Goal: Obtain resource: Obtain resource

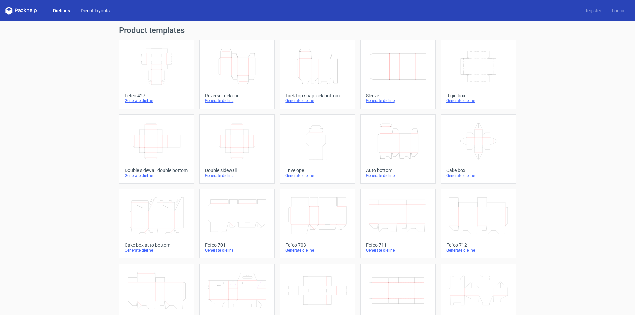
click at [100, 10] on link "Diecut layouts" at bounding box center [95, 10] width 40 height 7
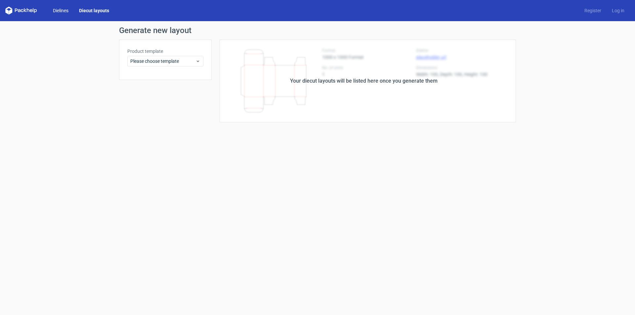
click at [61, 12] on link "Dielines" at bounding box center [61, 10] width 26 height 7
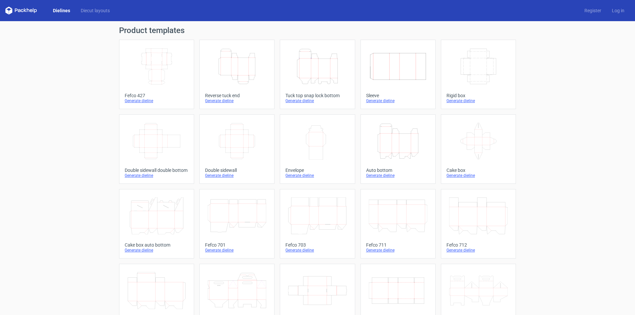
click at [328, 68] on icon "Height Depth Width" at bounding box center [317, 66] width 59 height 37
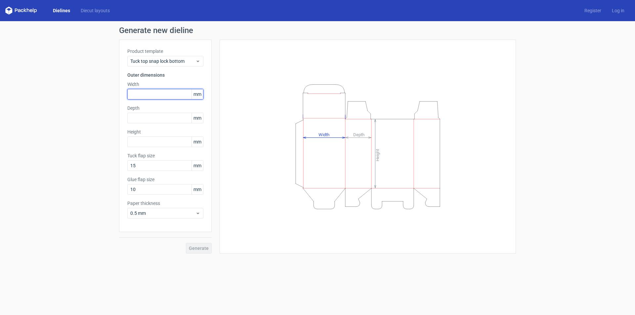
click at [165, 93] on input "text" at bounding box center [165, 94] width 76 height 11
type input "60"
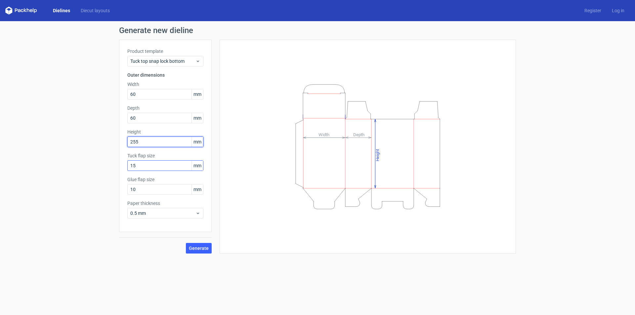
type input "255"
drag, startPoint x: 166, startPoint y: 166, endPoint x: 0, endPoint y: 143, distance: 167.4
click at [0, 143] on div "Generate new dieline Product template Tuck top snap lock bottom Outer dimension…" at bounding box center [317, 140] width 635 height 238
type input "20"
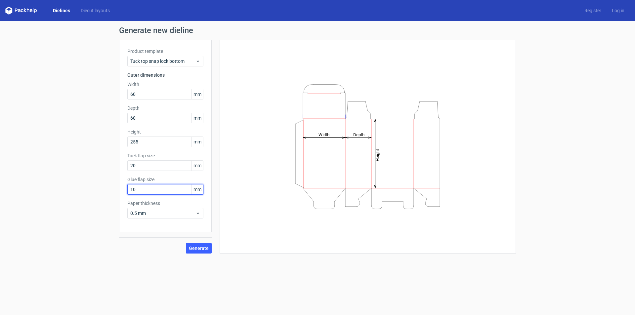
drag, startPoint x: 147, startPoint y: 189, endPoint x: 71, endPoint y: 185, distance: 75.9
click at [71, 185] on div "Generate new dieline Product template Tuck top snap lock bottom Outer dimension…" at bounding box center [317, 140] width 635 height 238
drag, startPoint x: 144, startPoint y: 165, endPoint x: 89, endPoint y: 155, distance: 55.9
click at [89, 155] on div "Generate new dieline Product template Tuck top snap lock bottom Outer dimension…" at bounding box center [317, 140] width 635 height 238
click at [149, 190] on input "10" at bounding box center [165, 189] width 76 height 11
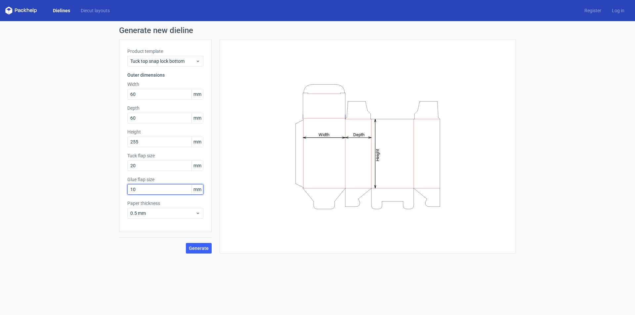
click at [149, 190] on input "10" at bounding box center [165, 189] width 76 height 11
type input "20"
click at [186, 243] on button "Generate" at bounding box center [199, 248] width 26 height 11
click at [159, 217] on div "0.5 mm" at bounding box center [165, 213] width 76 height 11
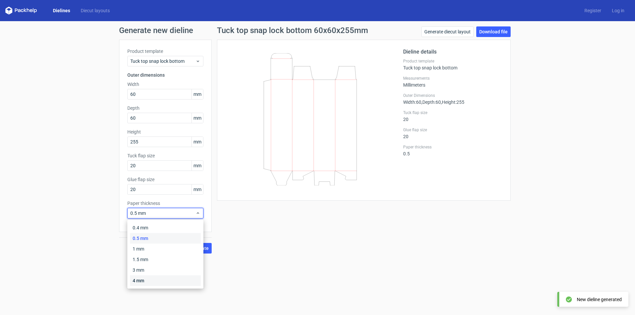
click at [147, 278] on div "4 mm" at bounding box center [165, 281] width 71 height 11
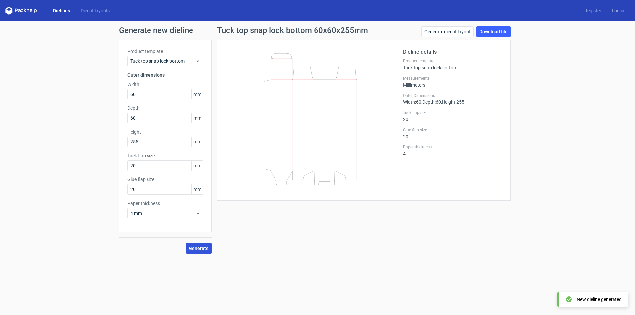
click at [205, 252] on button "Generate" at bounding box center [199, 248] width 26 height 11
click at [202, 253] on button "Generate" at bounding box center [199, 248] width 26 height 11
click at [491, 31] on link "Download file" at bounding box center [494, 31] width 34 height 11
